Goal: Information Seeking & Learning: Learn about a topic

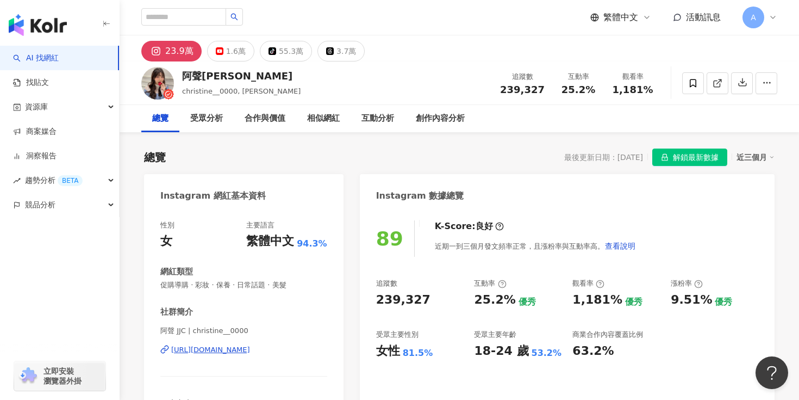
click at [45, 16] on img "button" at bounding box center [38, 25] width 58 height 22
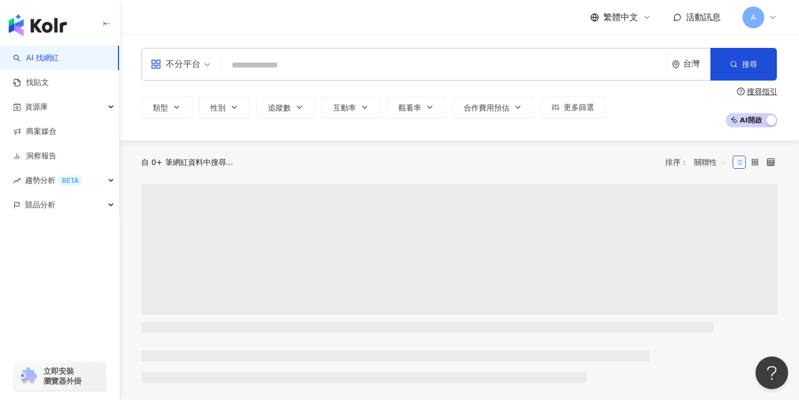
click at [288, 64] on input "search" at bounding box center [444, 65] width 437 height 21
type input "**"
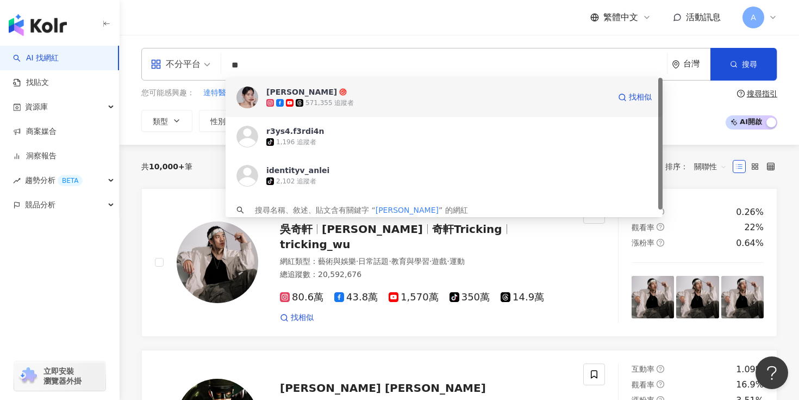
click at [363, 93] on span "[PERSON_NAME]" at bounding box center [438, 91] width 344 height 11
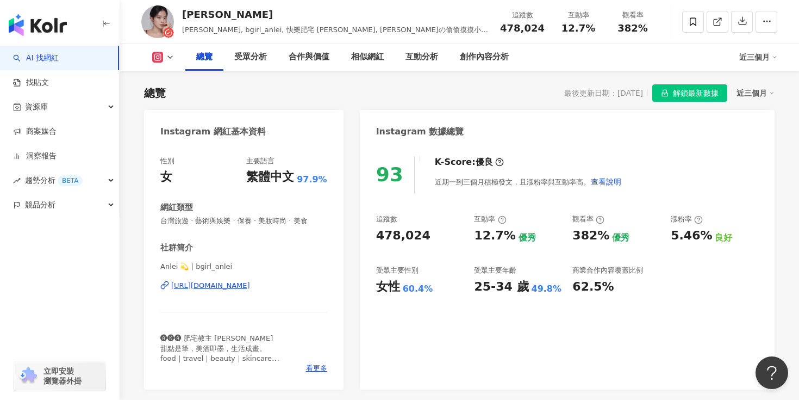
scroll to position [76, 0]
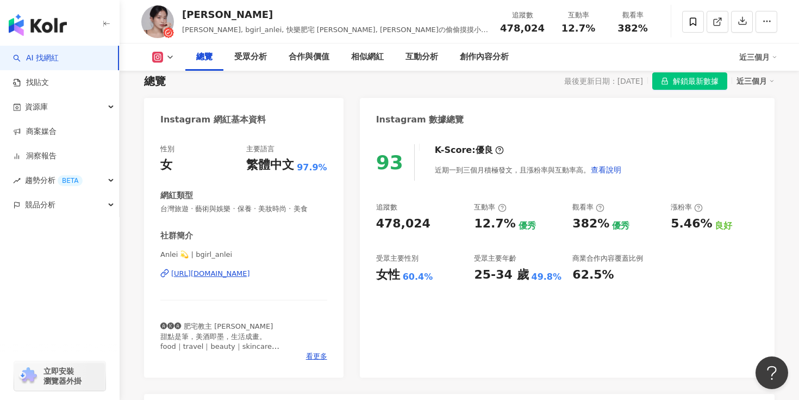
click at [250, 270] on div "[URL][DOMAIN_NAME]" at bounding box center [210, 274] width 79 height 10
